Goal: Navigation & Orientation: Find specific page/section

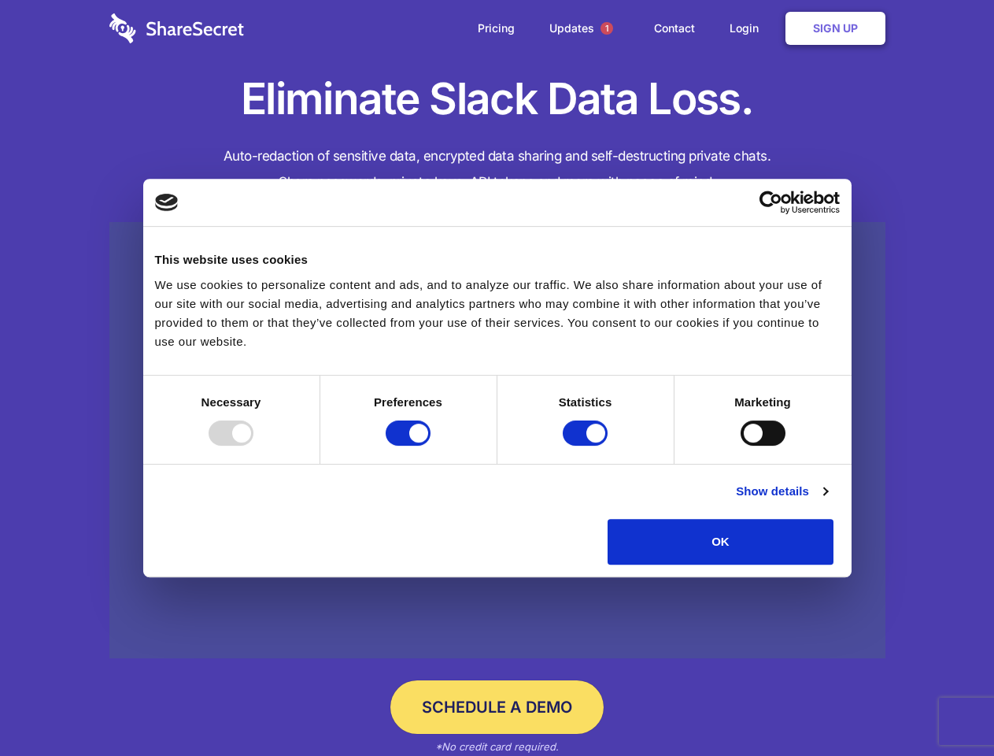
click at [253, 446] on div at bounding box center [231, 432] width 45 height 25
click at [431, 446] on input "Preferences" at bounding box center [408, 432] width 45 height 25
checkbox input "false"
click at [587, 446] on input "Statistics" at bounding box center [585, 432] width 45 height 25
checkbox input "false"
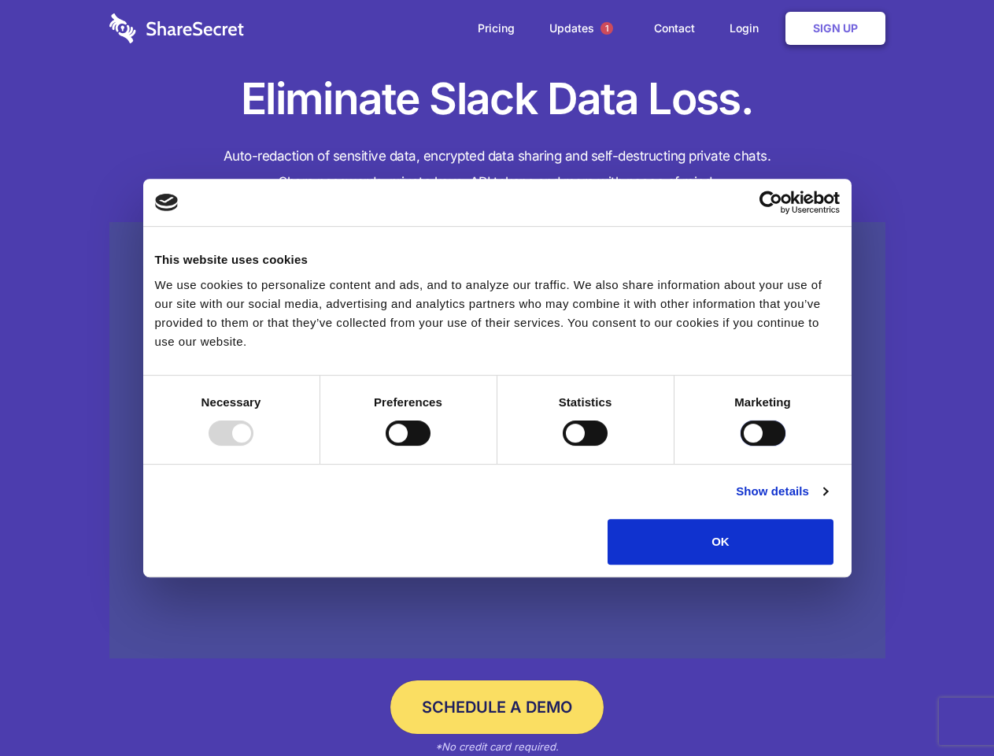
click at [741, 446] on input "Marketing" at bounding box center [763, 432] width 45 height 25
checkbox input "true"
click at [827, 501] on link "Show details" at bounding box center [781, 491] width 91 height 19
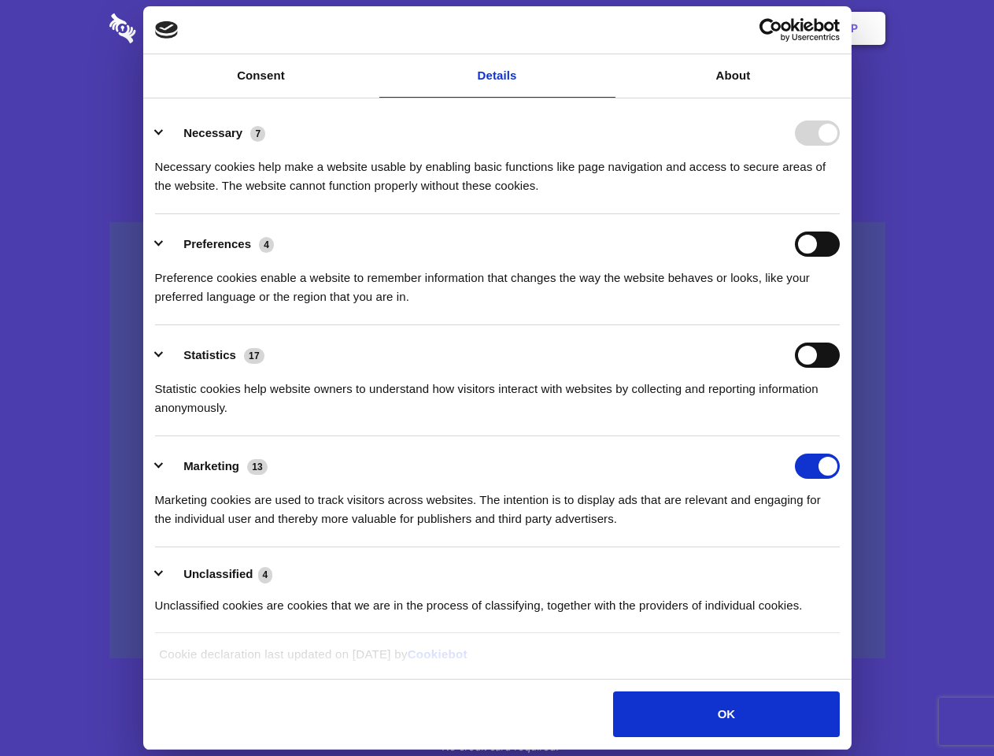
click at [840, 214] on li "Necessary 7 Necessary cookies help make a website usable by enabling basic func…" at bounding box center [497, 158] width 685 height 111
click at [606, 28] on span "1" at bounding box center [607, 28] width 13 height 13
